Goal: Check status

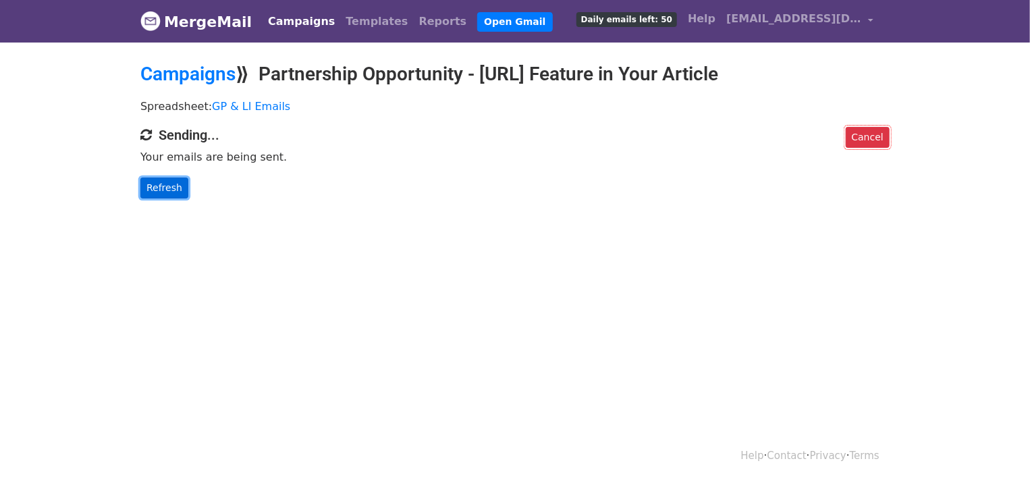
click at [171, 188] on link "Refresh" at bounding box center [164, 188] width 48 height 21
